Goal: Information Seeking & Learning: Learn about a topic

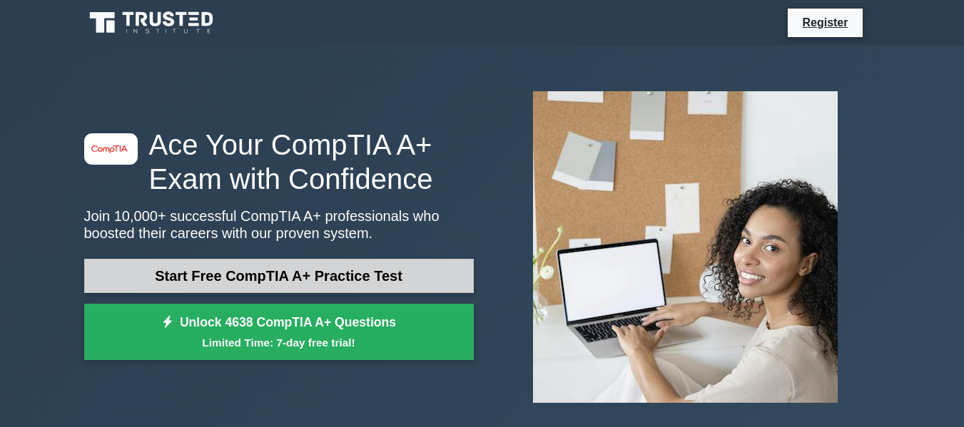
click at [288, 287] on link "Start Free CompTIA A+ Practice Test" at bounding box center [279, 276] width 390 height 34
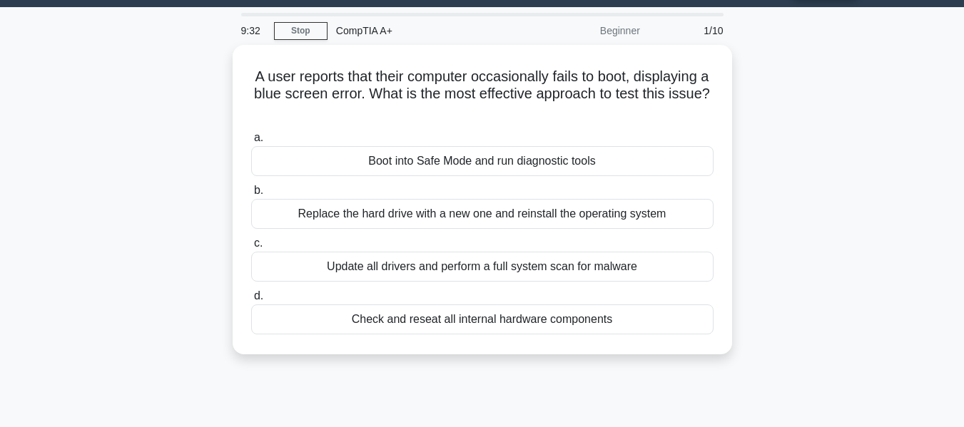
scroll to position [40, 0]
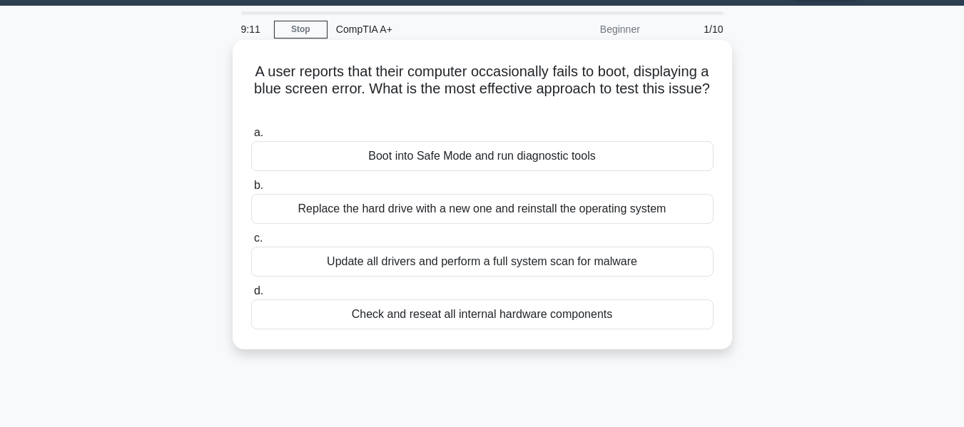
click at [254, 244] on span "c." at bounding box center [258, 238] width 9 height 12
click at [251, 243] on input "c. Update all drivers and perform a full system scan for malware" at bounding box center [251, 238] width 0 height 9
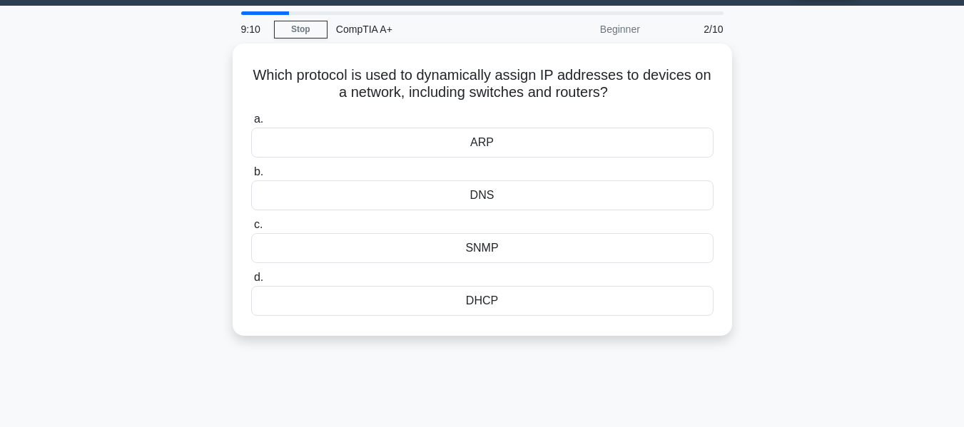
scroll to position [0, 0]
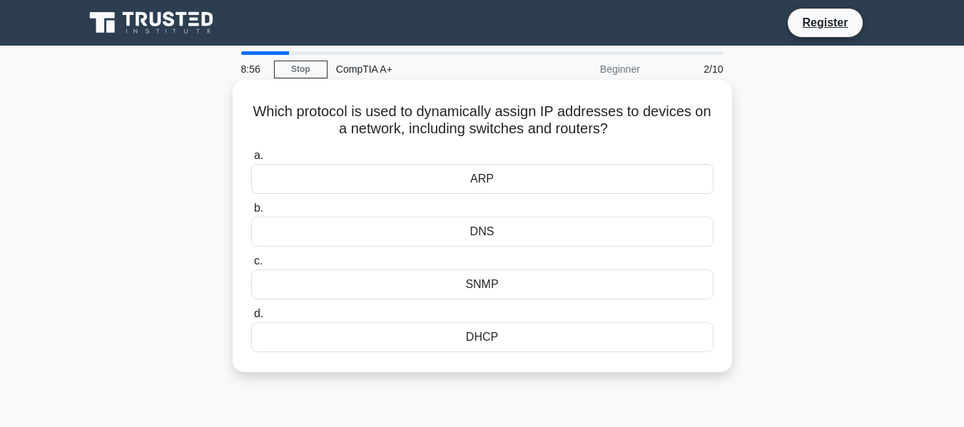
click at [254, 161] on span "a." at bounding box center [258, 155] width 9 height 12
click at [251, 161] on input "a. ARP" at bounding box center [251, 155] width 0 height 9
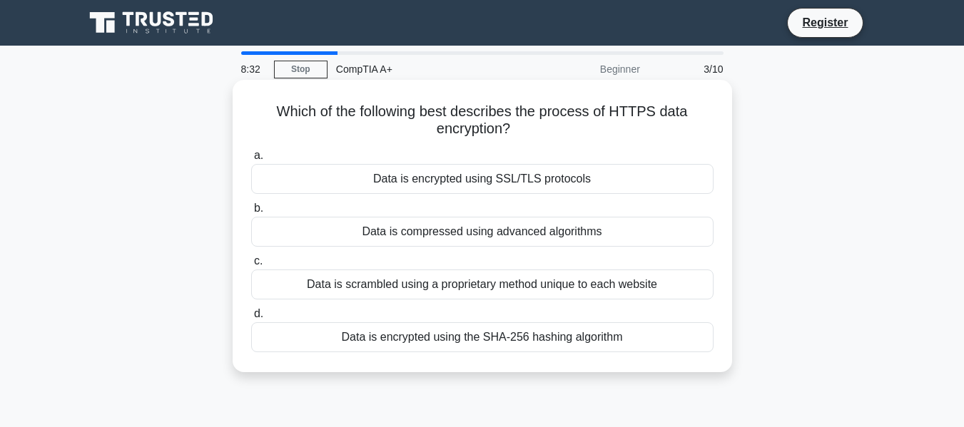
click at [255, 213] on span "b." at bounding box center [258, 208] width 9 height 12
click at [251, 213] on input "b. Data is compressed using advanced algorithms" at bounding box center [251, 208] width 0 height 9
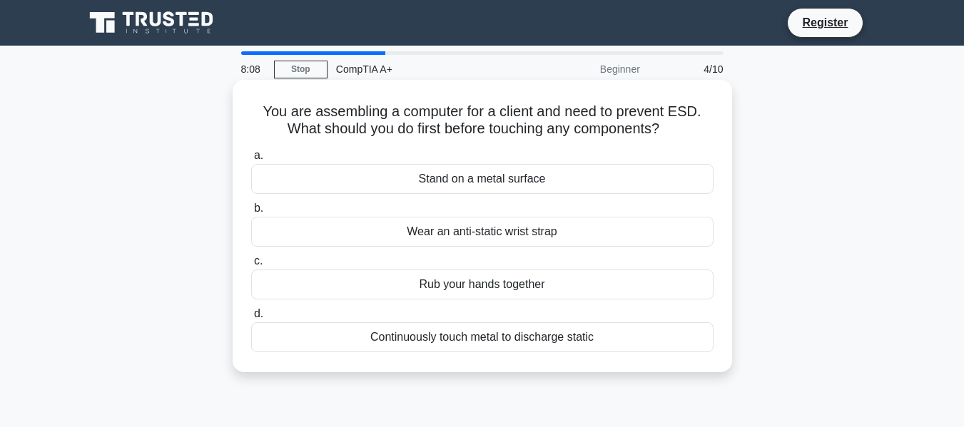
click at [256, 214] on span "b." at bounding box center [258, 208] width 9 height 12
click at [251, 213] on input "b. Wear an anti-static wrist strap" at bounding box center [251, 208] width 0 height 9
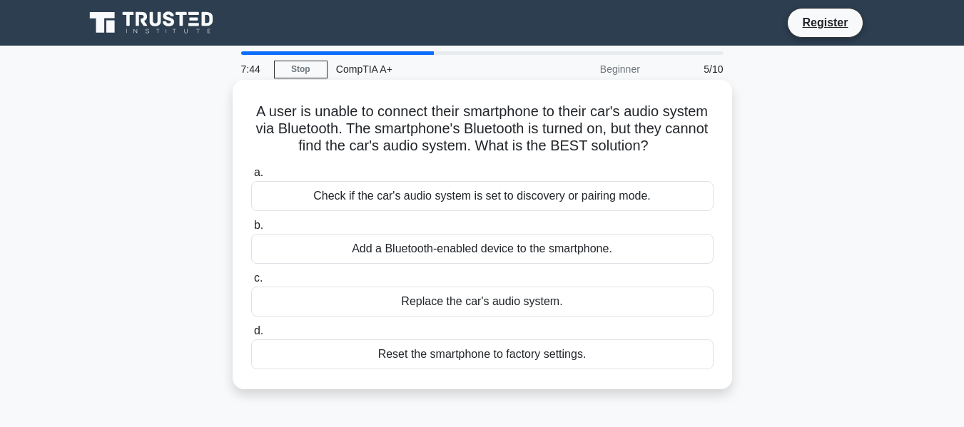
click at [255, 178] on span "a." at bounding box center [258, 172] width 9 height 12
click at [251, 178] on input "a. Check if the car's audio system is set to discovery or pairing mode." at bounding box center [251, 172] width 0 height 9
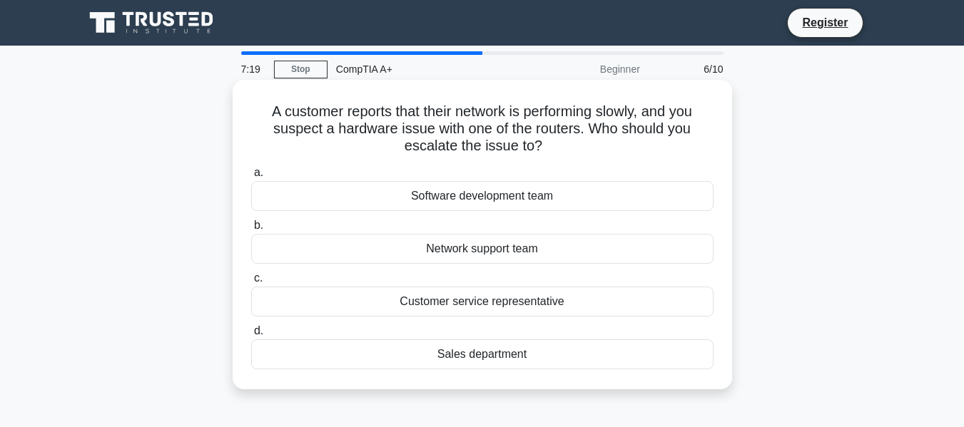
click at [257, 178] on span "a." at bounding box center [258, 172] width 9 height 12
click at [251, 178] on input "a. Software development team" at bounding box center [251, 172] width 0 height 9
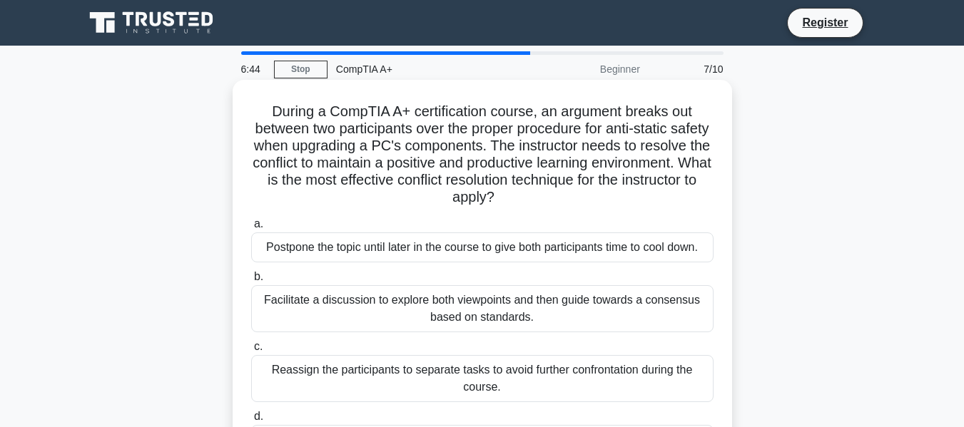
click at [257, 280] on span "b." at bounding box center [258, 276] width 9 height 12
click at [251, 280] on input "b. Facilitate a discussion to explore both viewpoints and then guide towards a …" at bounding box center [251, 277] width 0 height 9
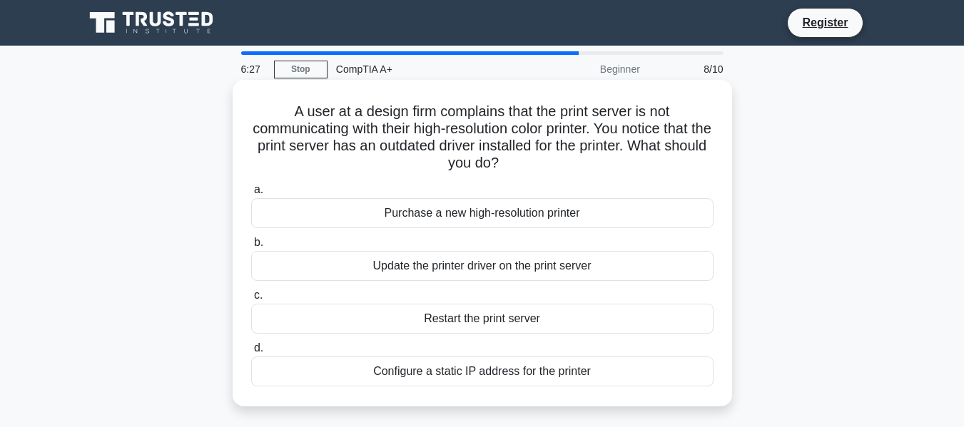
click at [250, 247] on div "b. Update the printer driver on the print server" at bounding box center [482, 257] width 479 height 47
click at [256, 245] on span "b." at bounding box center [258, 242] width 9 height 12
click at [251, 245] on input "b. Update the printer driver on the print server" at bounding box center [251, 242] width 0 height 9
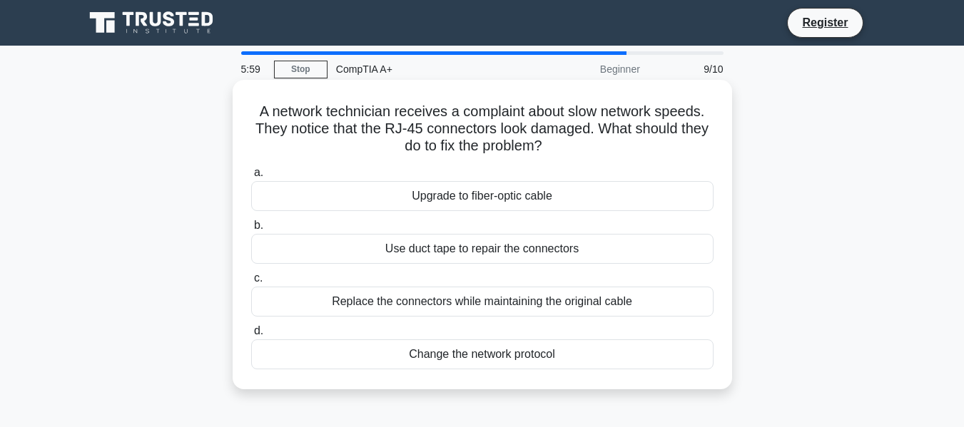
click at [255, 287] on label "c. Replace the connectors while maintaining the original cable" at bounding box center [482, 293] width 462 height 47
click at [251, 283] on input "c. Replace the connectors while maintaining the original cable" at bounding box center [251, 278] width 0 height 9
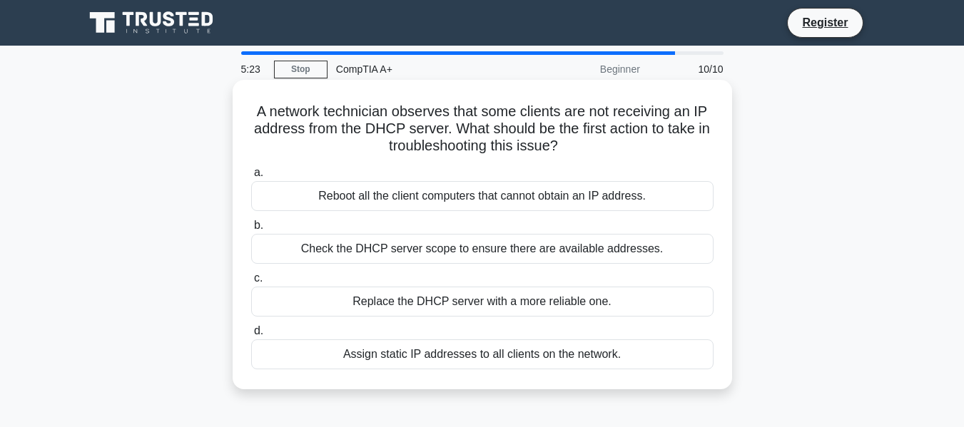
click at [254, 228] on span "b." at bounding box center [258, 225] width 9 height 12
click at [251, 228] on input "b. Check the DHCP server scope to ensure there are available addresses." at bounding box center [251, 225] width 0 height 9
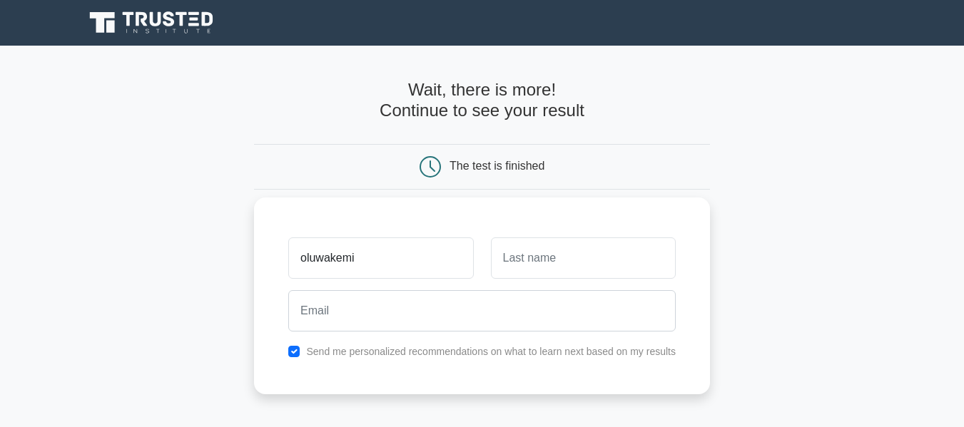
type input "oluwakemi"
click at [505, 263] on input "text" at bounding box center [583, 258] width 185 height 41
type input "Adejare"
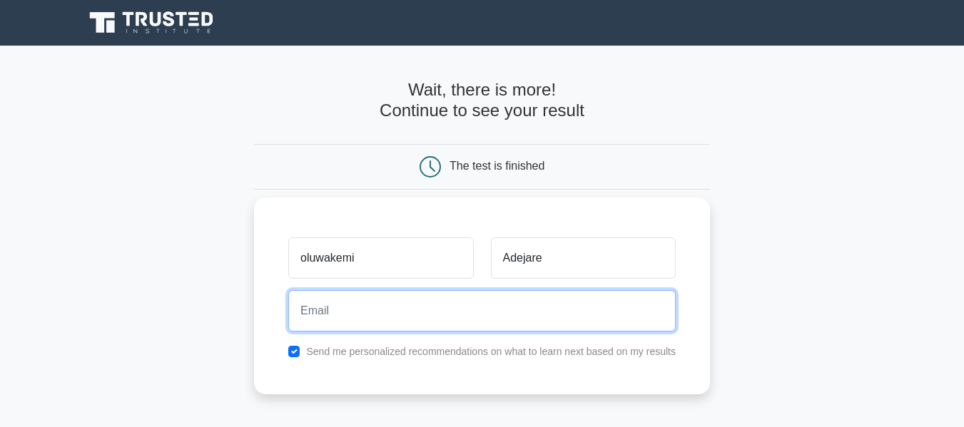
click at [432, 299] on input "email" at bounding box center [481, 310] width 387 height 41
type input "[EMAIL_ADDRESS][DOMAIN_NAME]"
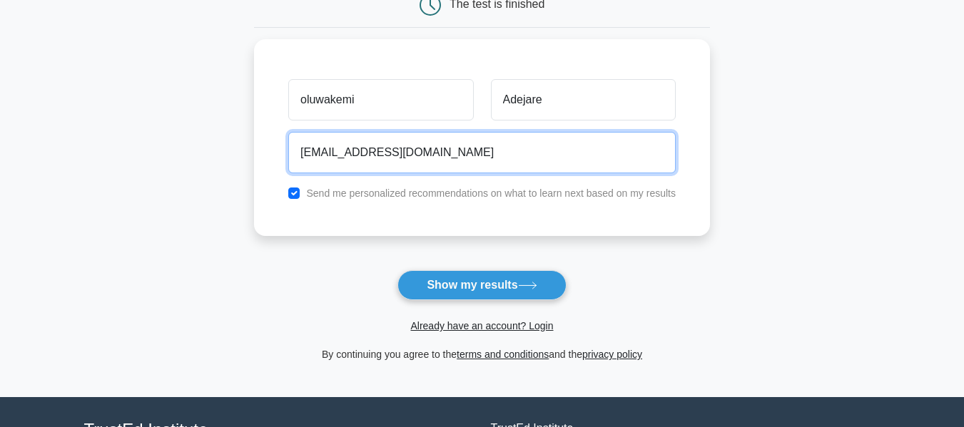
scroll to position [180, 0]
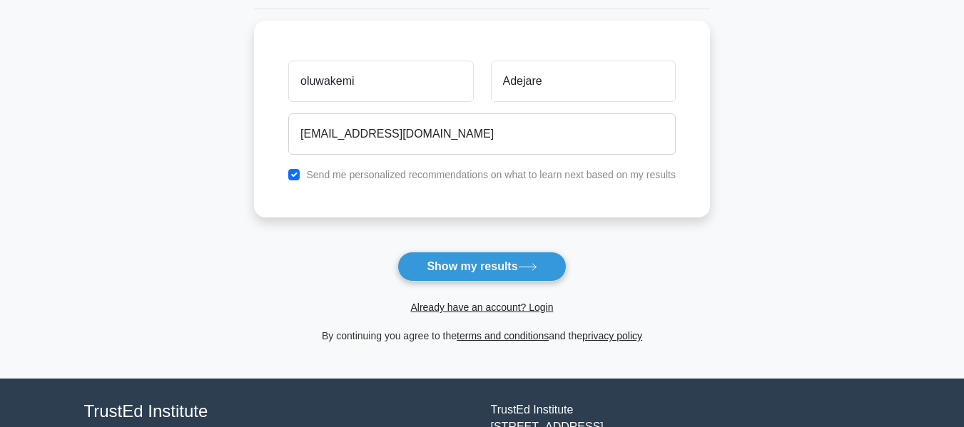
click at [478, 263] on button "Show my results" at bounding box center [481, 267] width 168 height 30
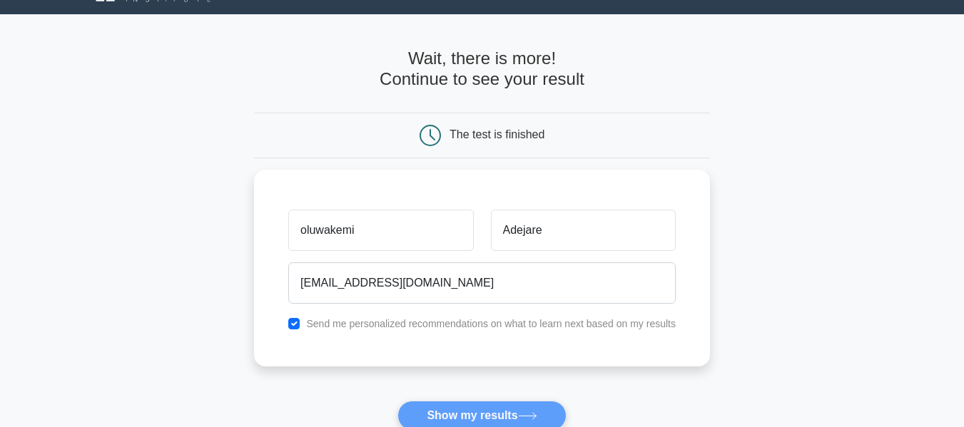
scroll to position [0, 0]
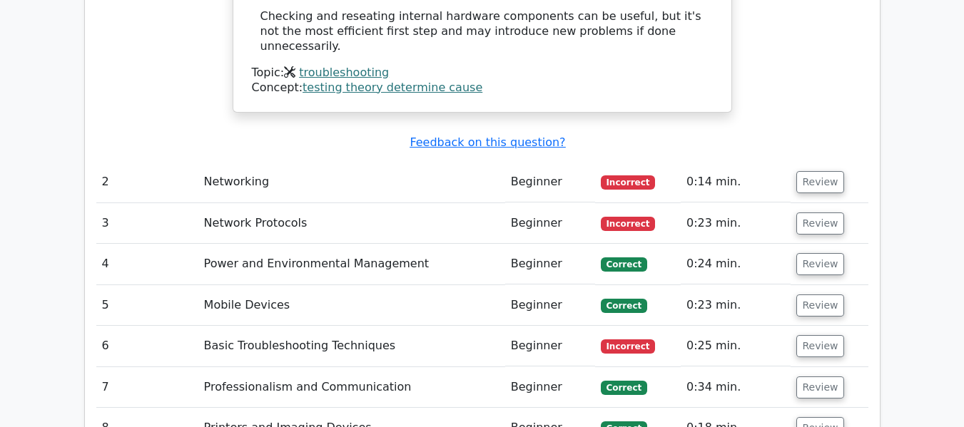
scroll to position [2072, 0]
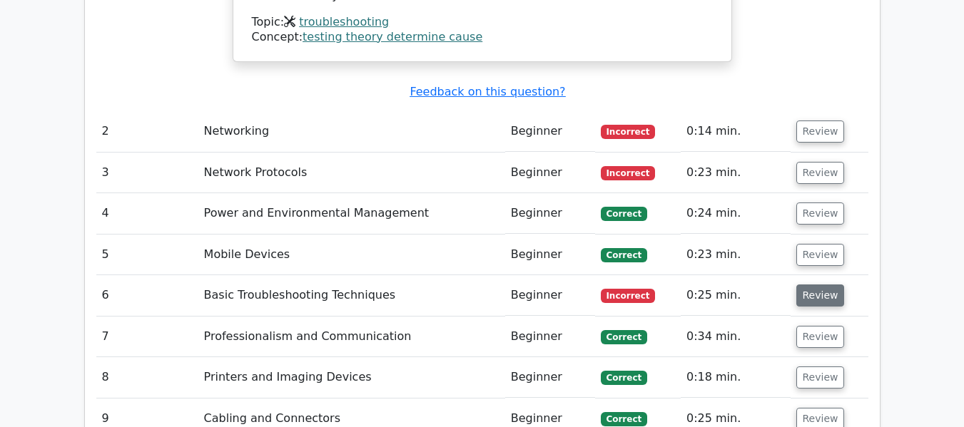
click at [811, 285] on button "Review" at bounding box center [820, 296] width 49 height 22
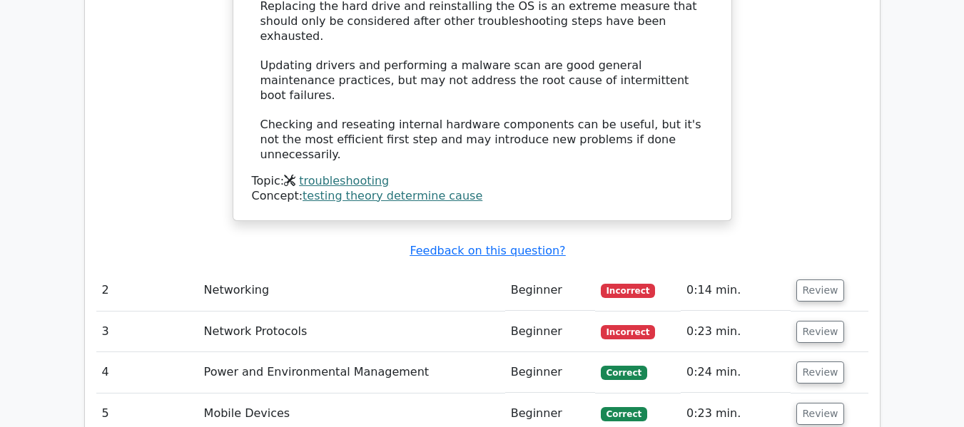
scroll to position [1924, 0]
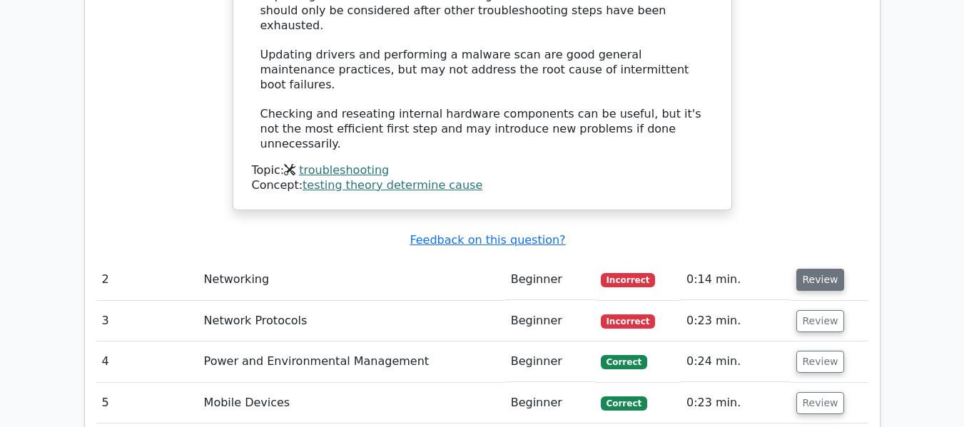
click at [833, 269] on button "Review" at bounding box center [820, 280] width 49 height 22
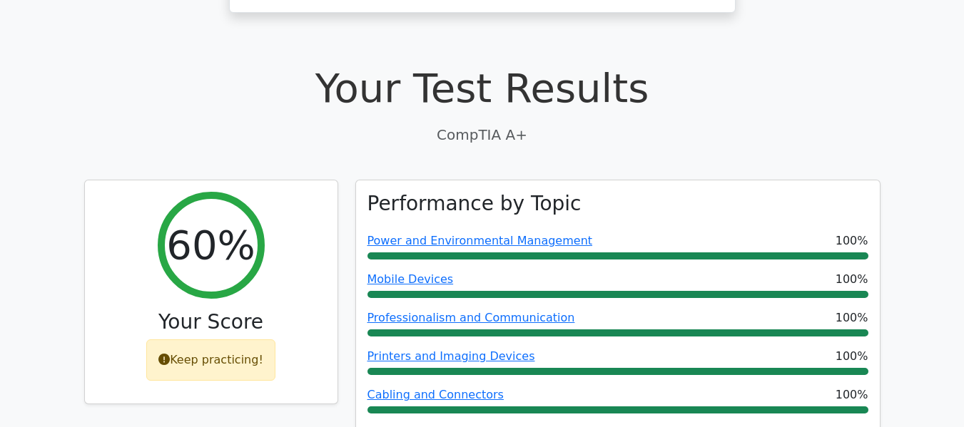
scroll to position [0, 0]
